Goal: Task Accomplishment & Management: Use online tool/utility

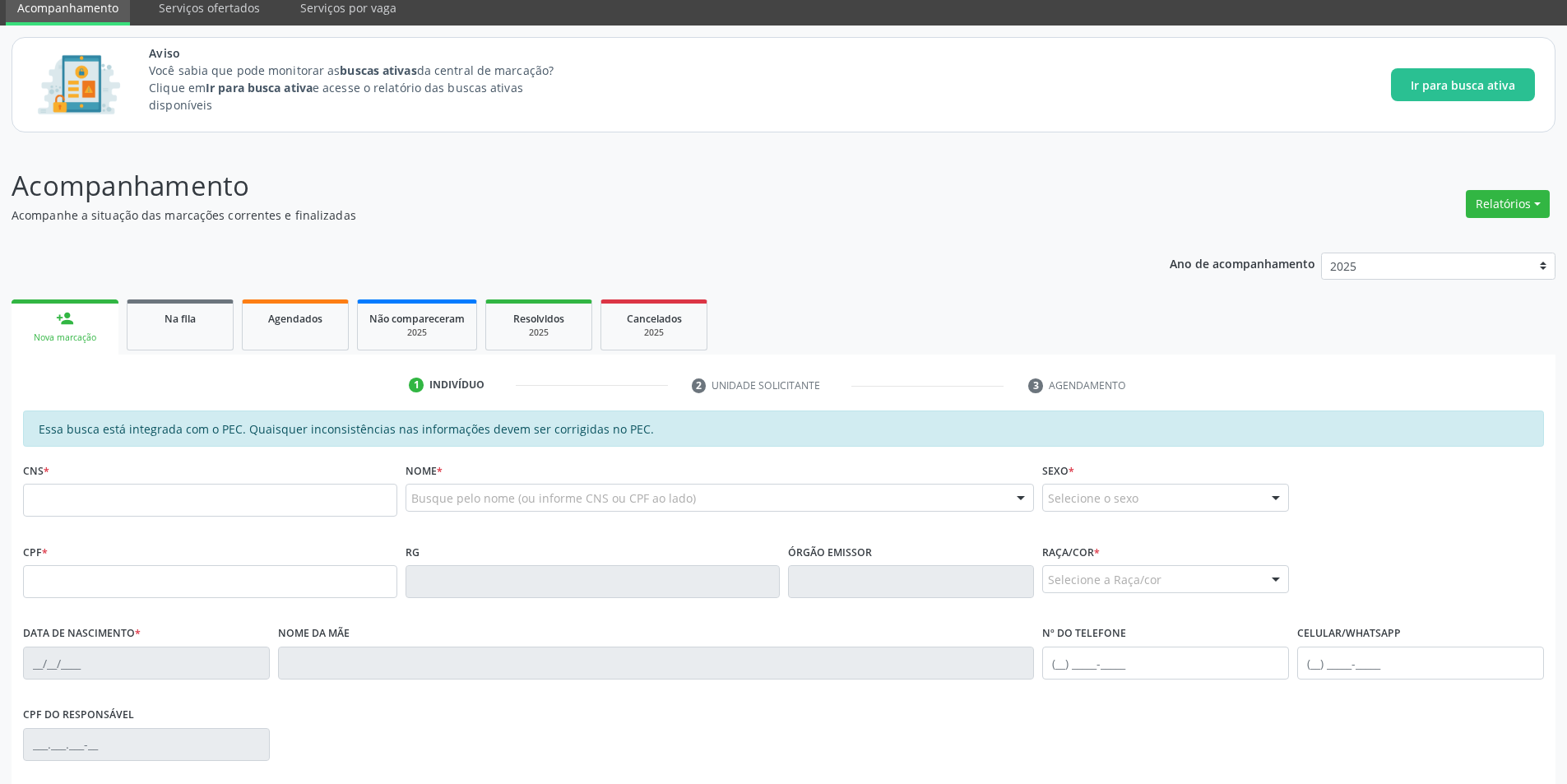
scroll to position [164, 0]
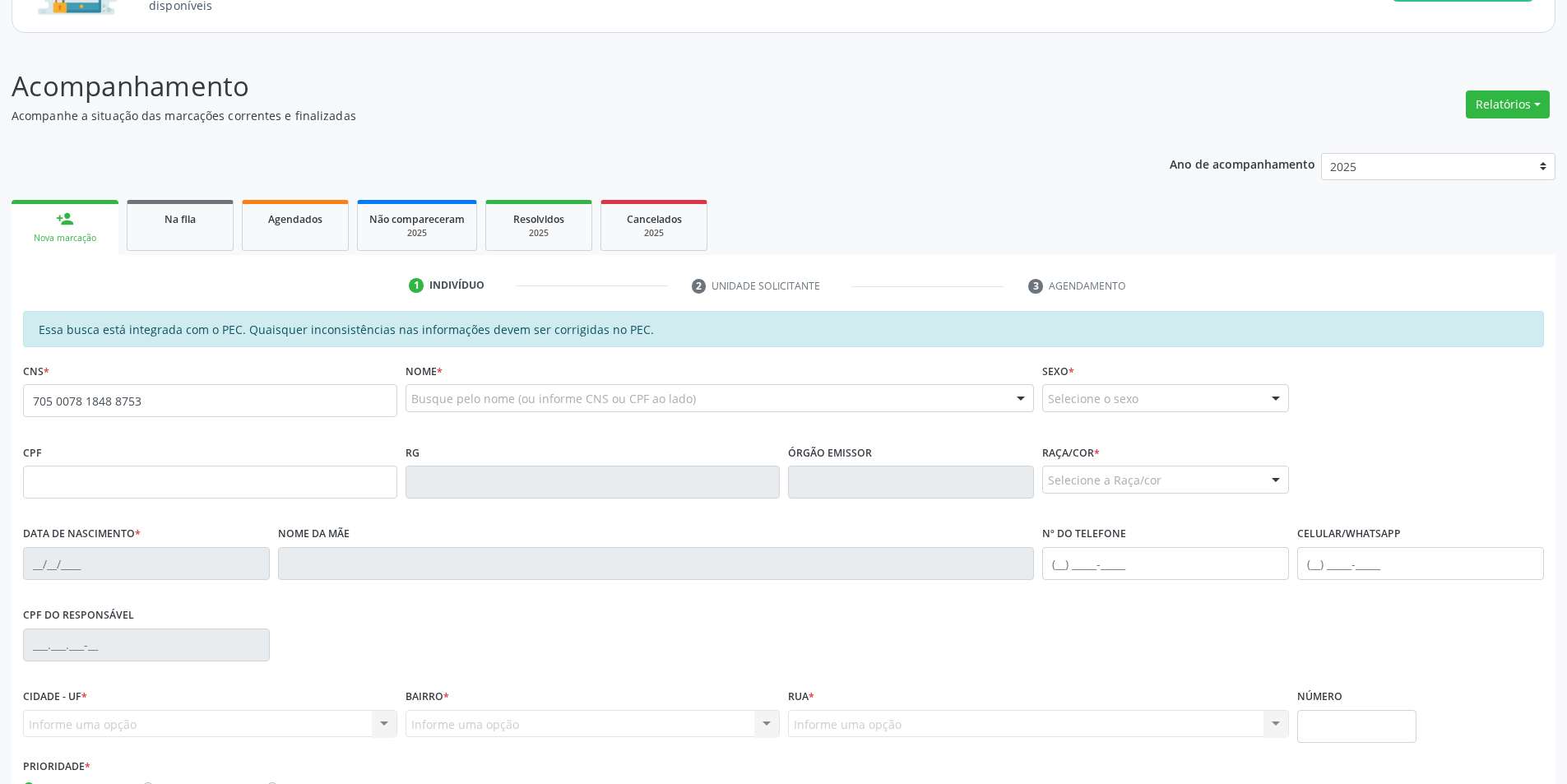
type input "705 0078 1848 8753"
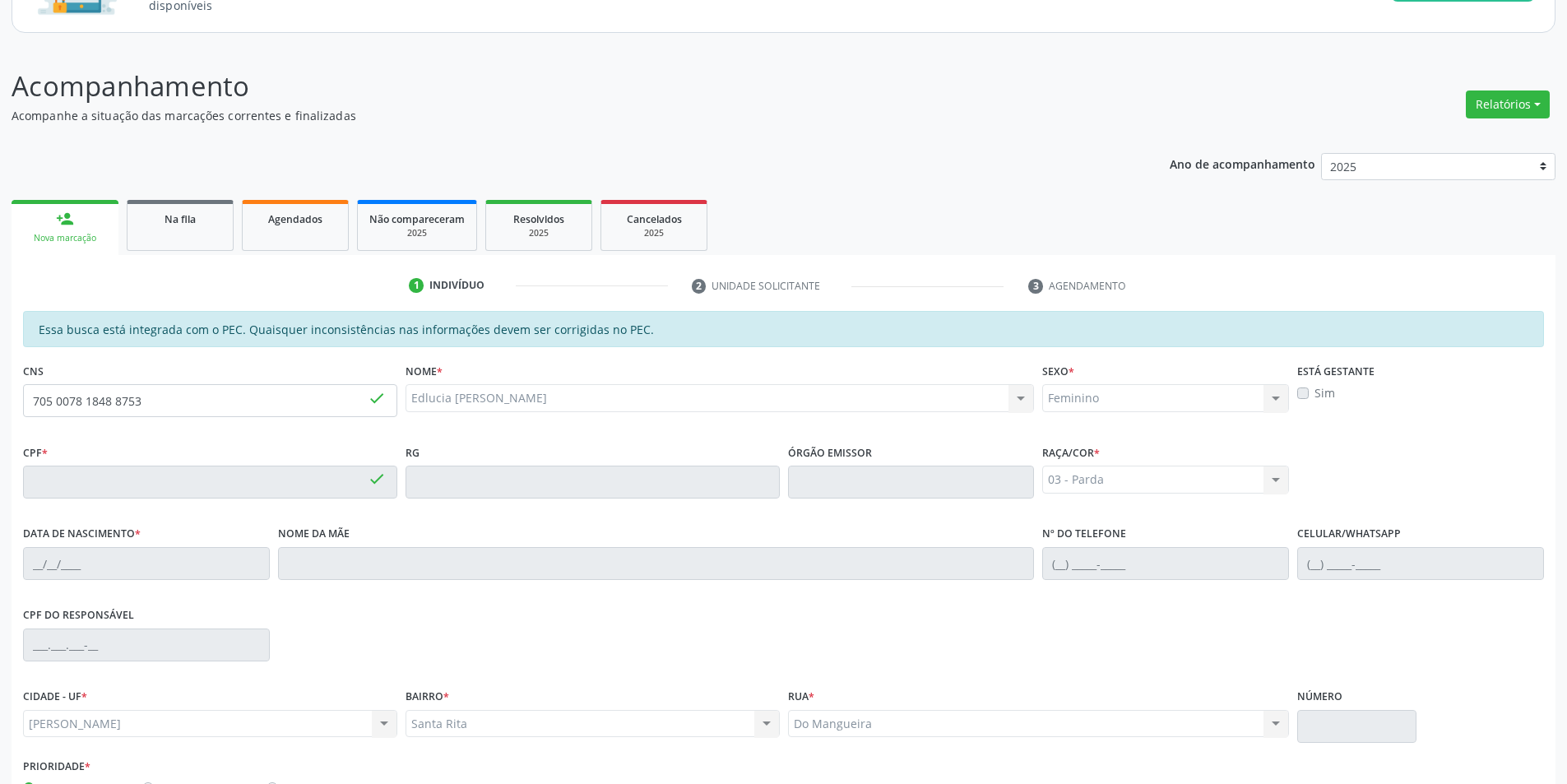
type input "889.256.174-04"
type input "[DATE]"
type input "[PERSON_NAME]"
type input "[PHONE_NUMBER]"
type input "S/N"
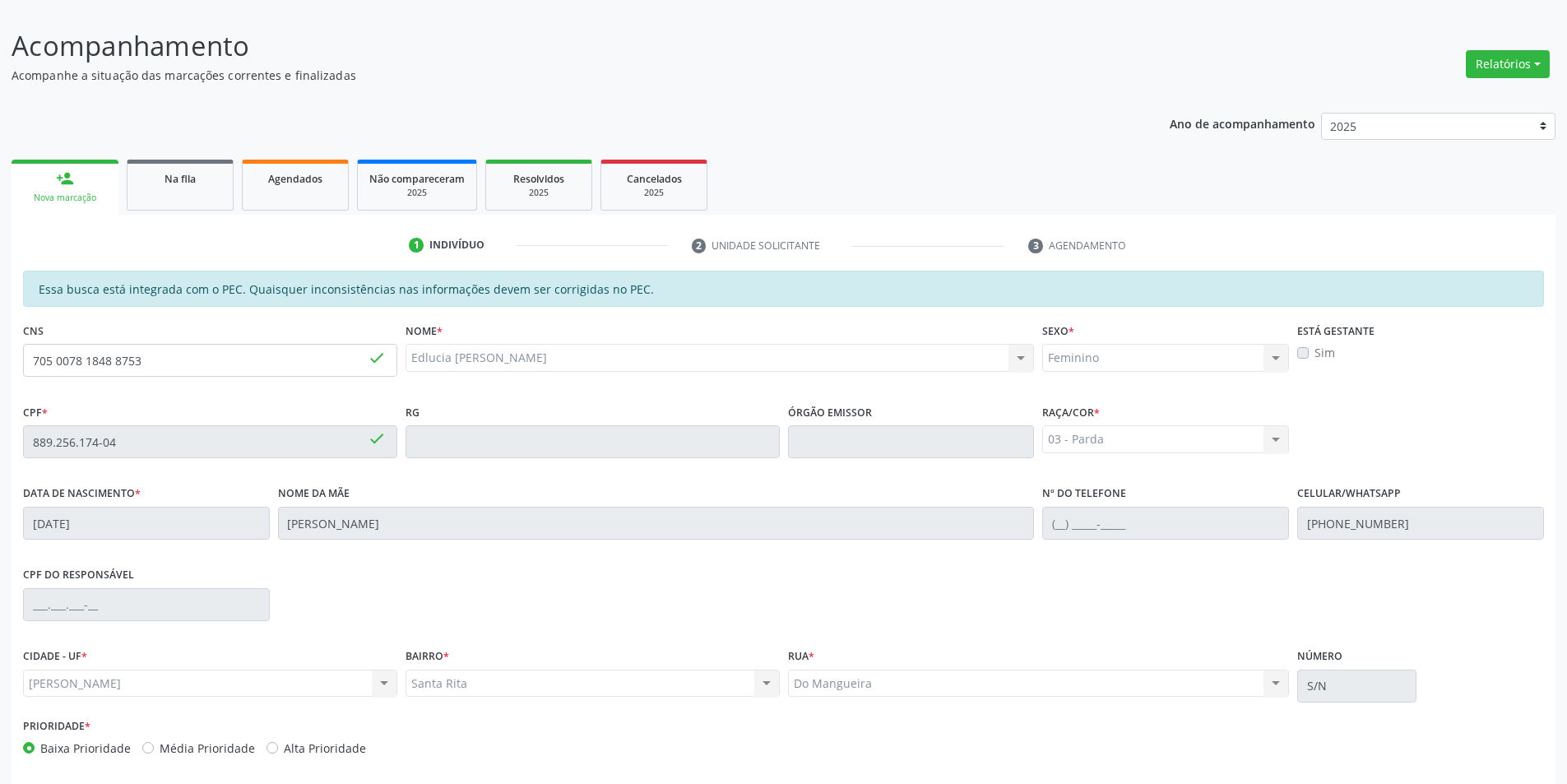
scroll to position [109, 0]
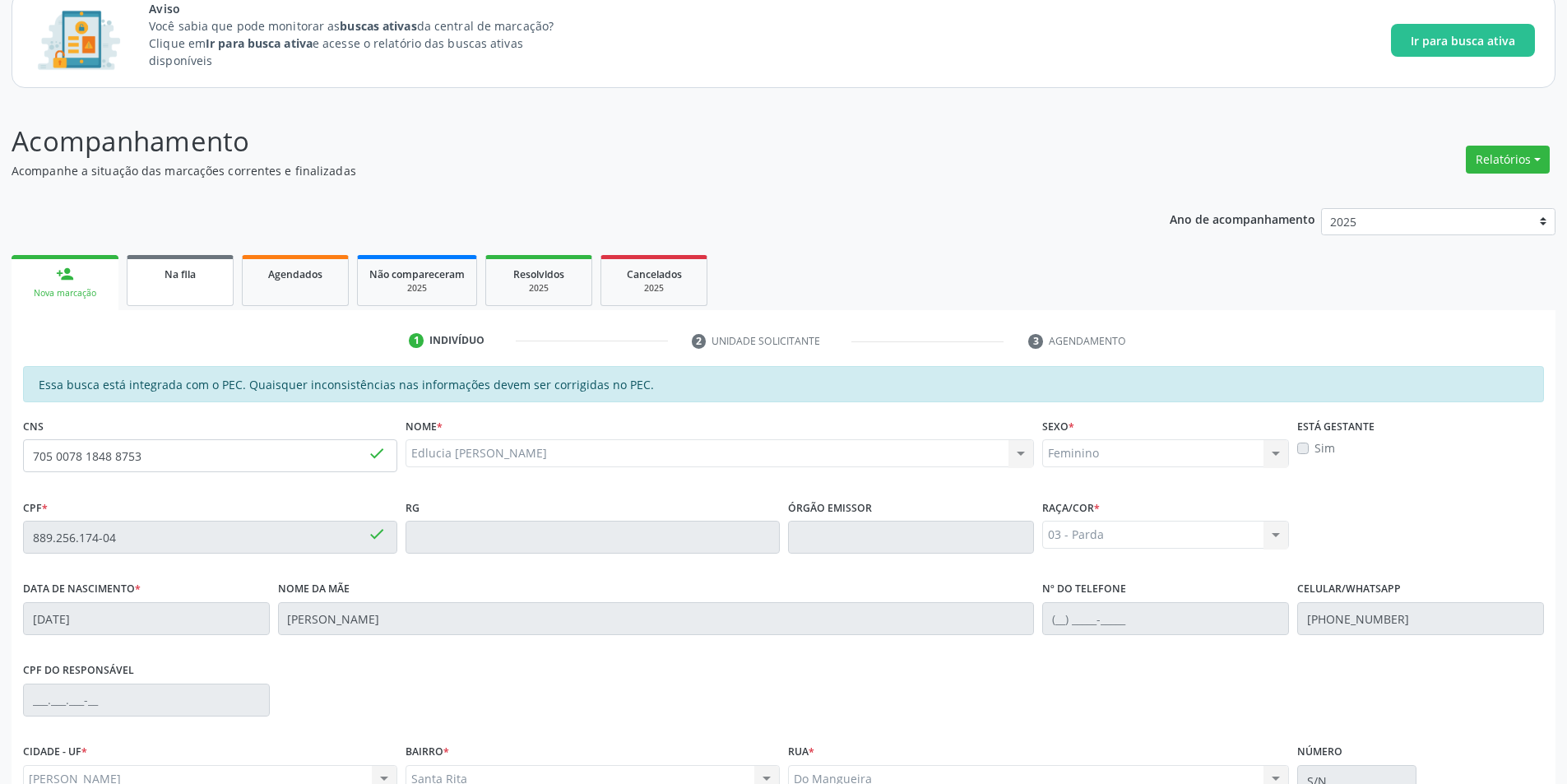
click at [188, 289] on link "Na fila" at bounding box center [180, 280] width 106 height 51
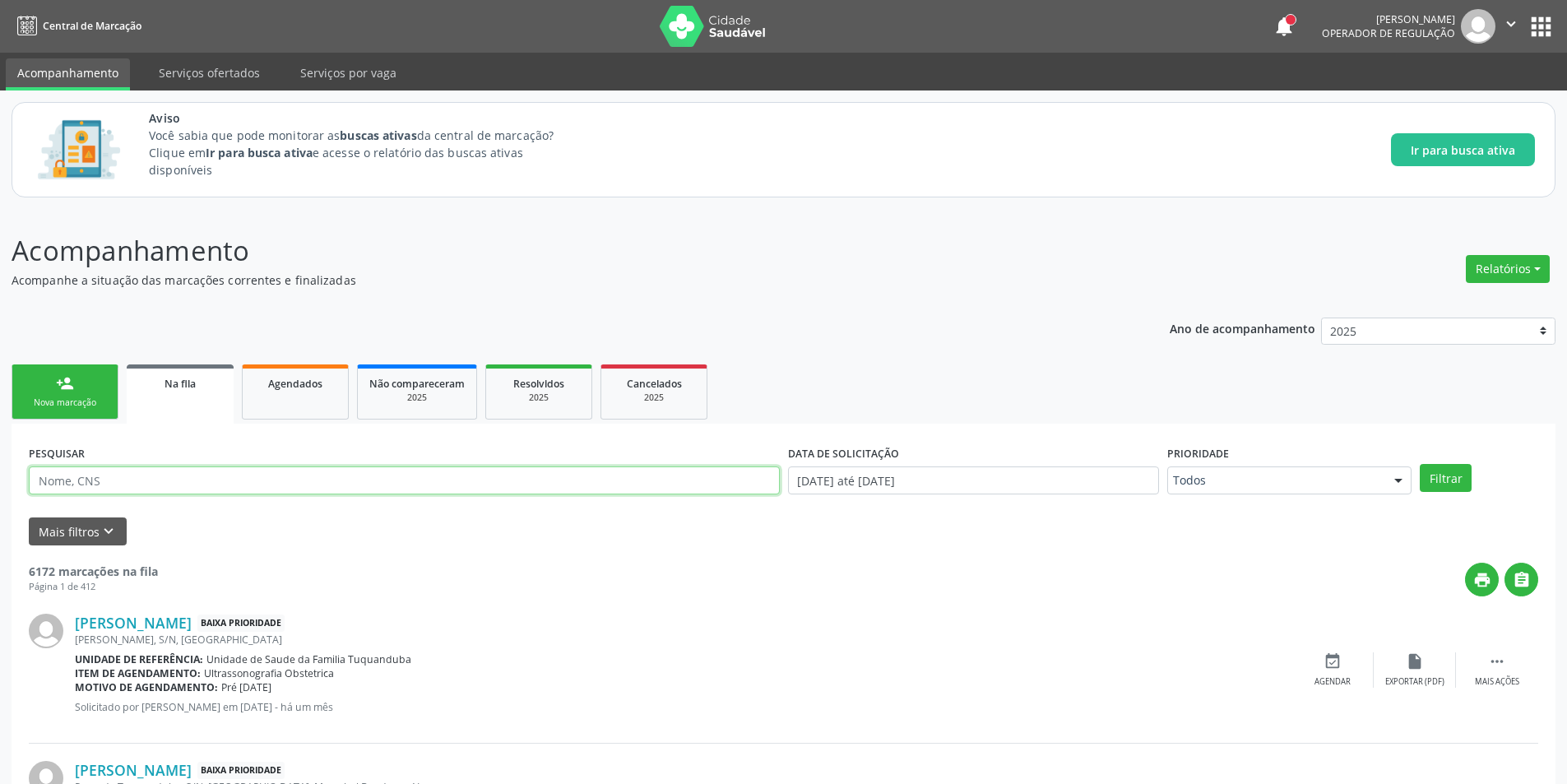
paste input "705007818488753"
type input "705007818488753"
click at [1421, 464] on button "Filtrar" at bounding box center [1446, 477] width 52 height 28
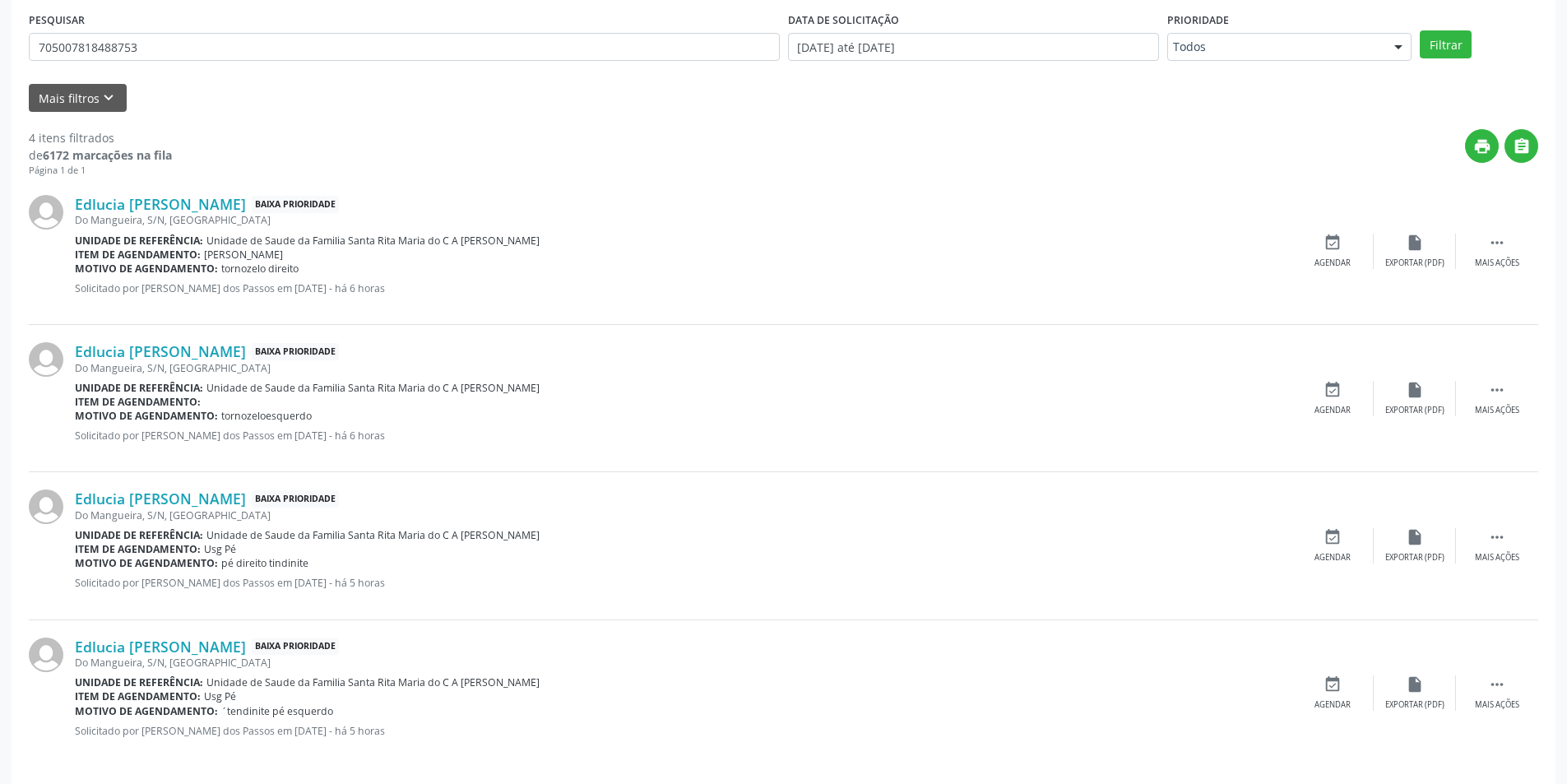
scroll to position [445, 0]
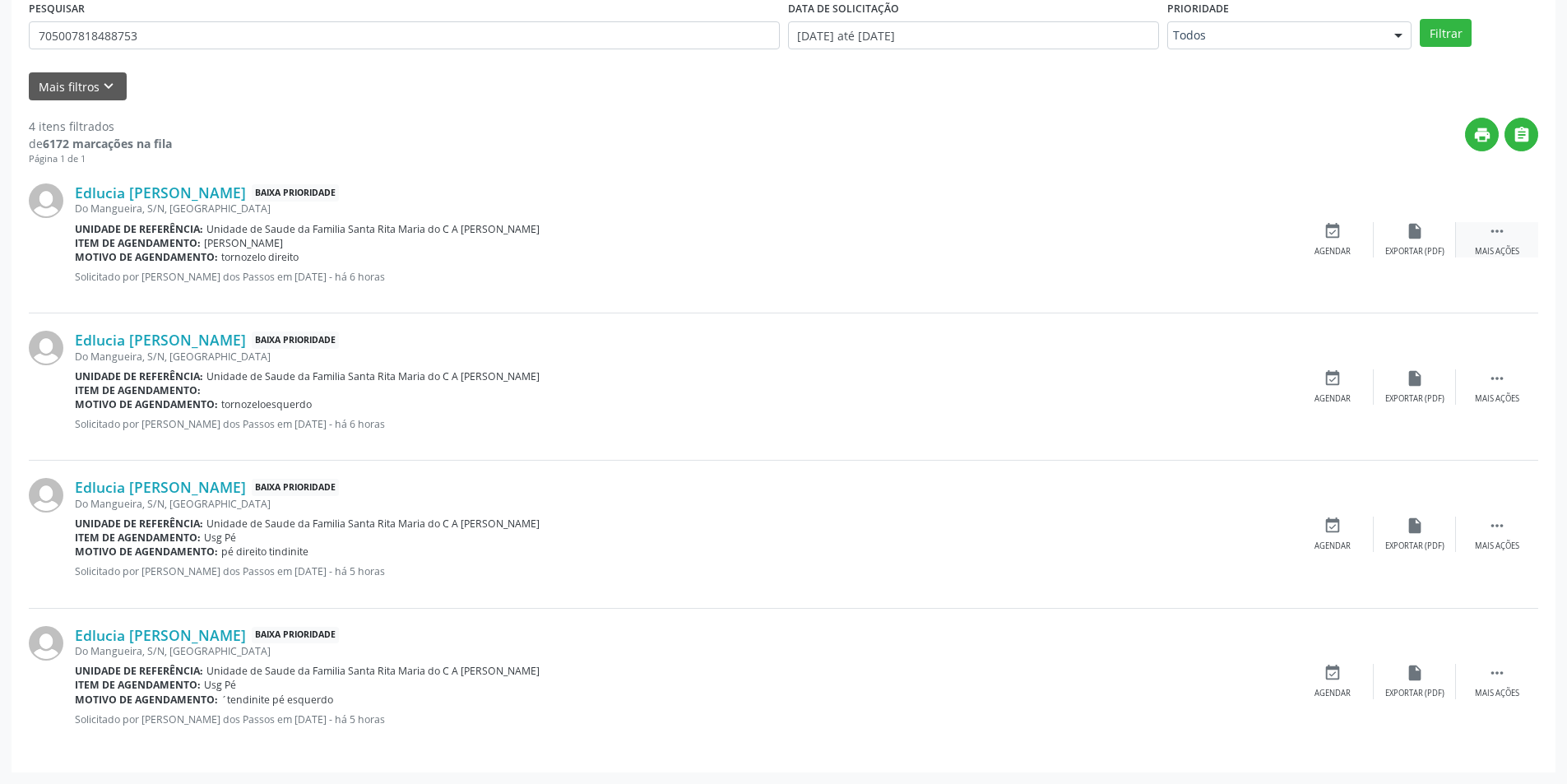
click at [1487, 238] on div " Mais ações" at bounding box center [1498, 239] width 83 height 35
click at [1489, 237] on icon "" at bounding box center [1497, 231] width 18 height 18
